Goal: Book appointment/travel/reservation

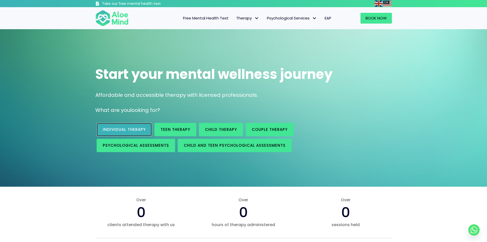
click at [140, 132] on link "Individual therapy" at bounding box center [124, 129] width 55 height 13
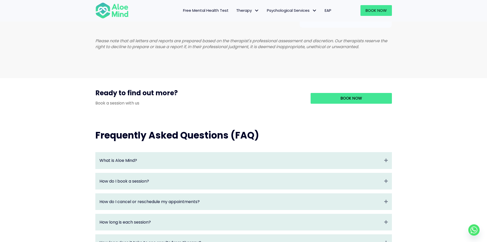
scroll to position [434, 0]
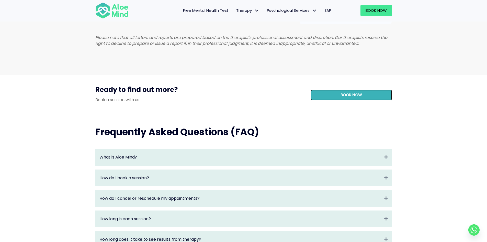
click at [330, 96] on link "Book Now" at bounding box center [351, 94] width 81 height 11
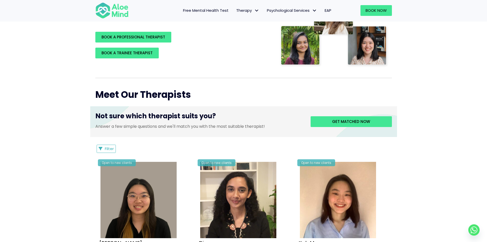
scroll to position [128, 0]
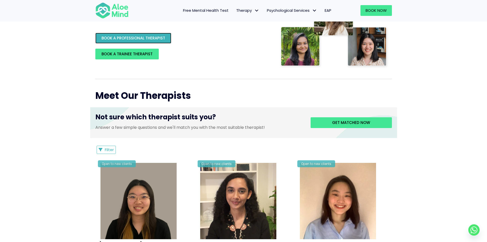
click at [151, 42] on link "BOOK A PROFESSIONAL THERAPIST" at bounding box center [133, 38] width 76 height 11
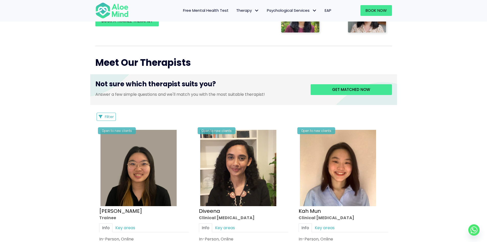
scroll to position [204, 0]
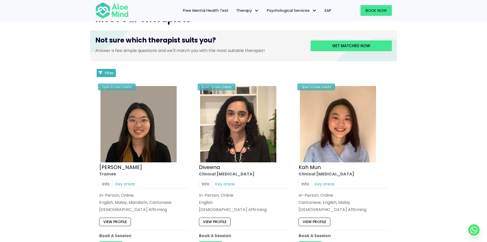
click at [102, 74] on icon "Filter Listings" at bounding box center [101, 73] width 4 height 4
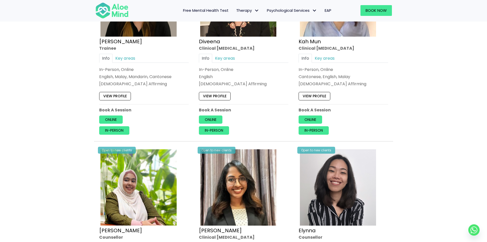
scroll to position [486, 0]
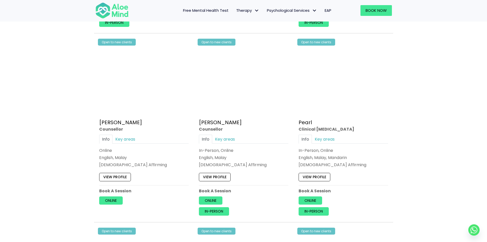
scroll to position [1064, 0]
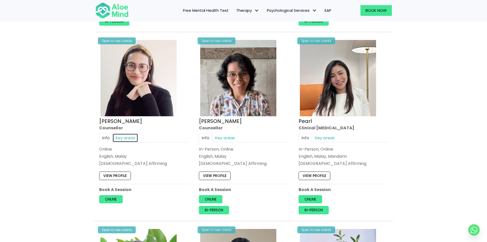
click at [122, 141] on link "Key areas" at bounding box center [125, 137] width 26 height 9
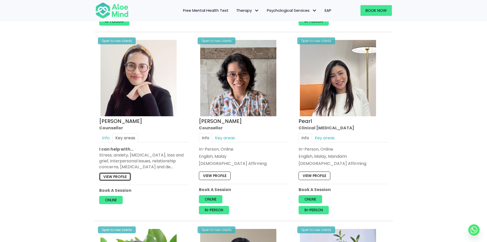
click at [124, 178] on link "View profile" at bounding box center [115, 176] width 32 height 8
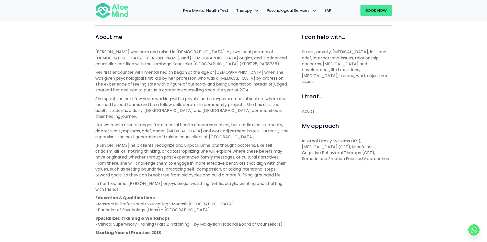
scroll to position [179, 0]
